Goal: Task Accomplishment & Management: Use online tool/utility

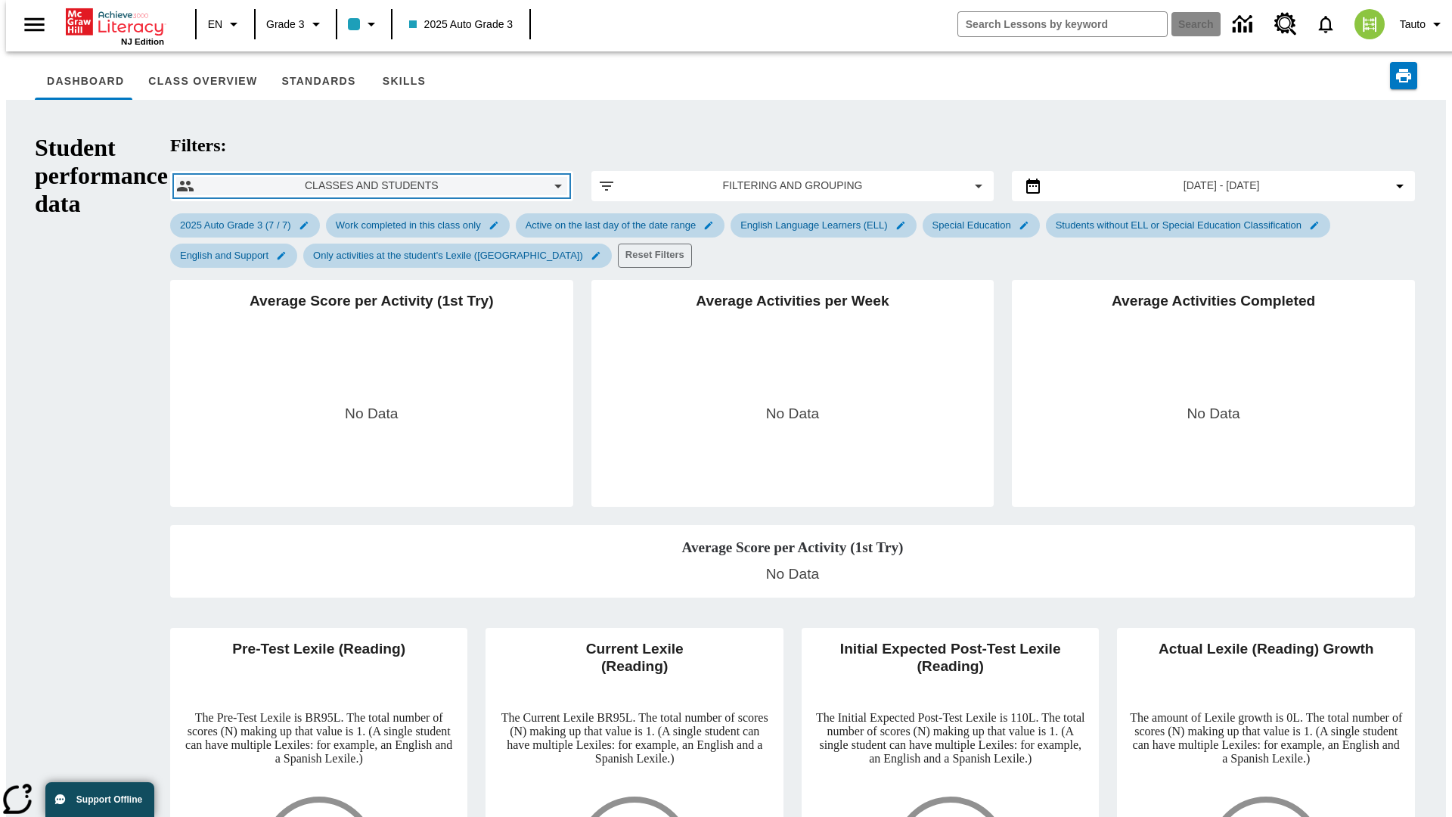
click at [256, 178] on span "Classes and Students" at bounding box center [371, 186] width 330 height 16
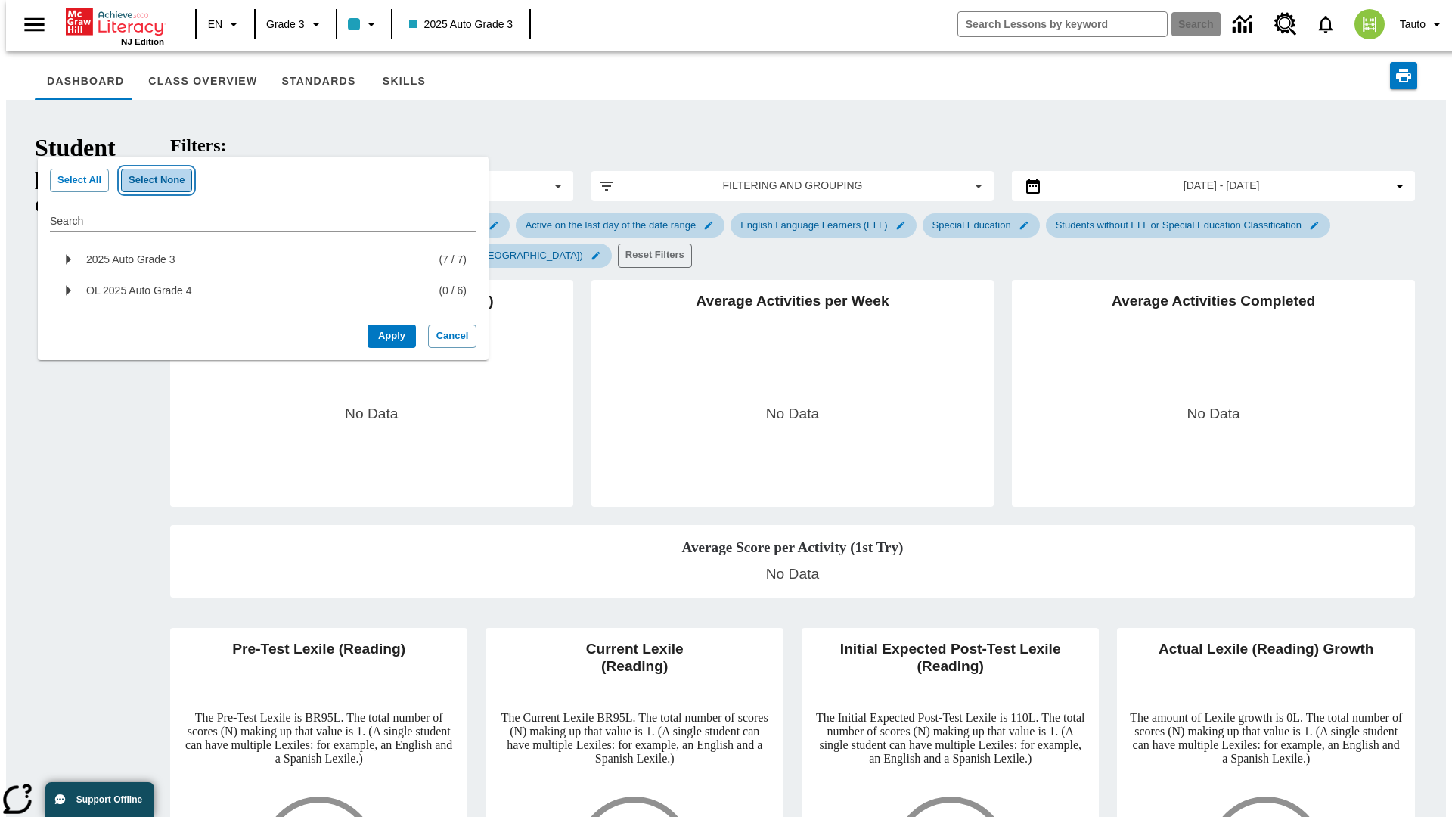
click at [148, 180] on button "Select None" at bounding box center [156, 180] width 71 height 23
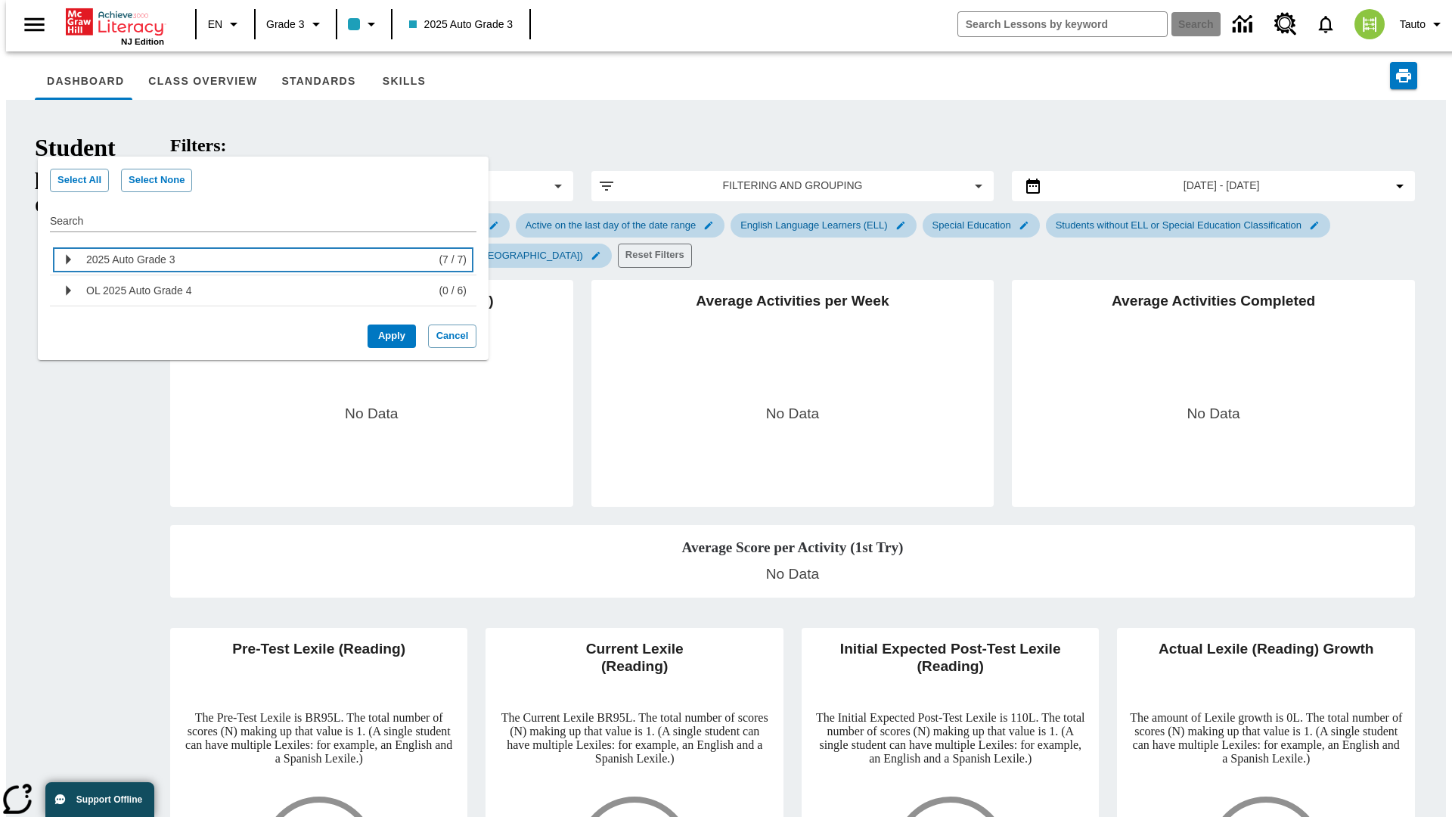
click at [257, 259] on div "2025 Auto Grade 3" at bounding box center [259, 259] width 346 height 24
click at [386, 348] on button "Apply" at bounding box center [392, 335] width 48 height 23
